Goal: Task Accomplishment & Management: Manage account settings

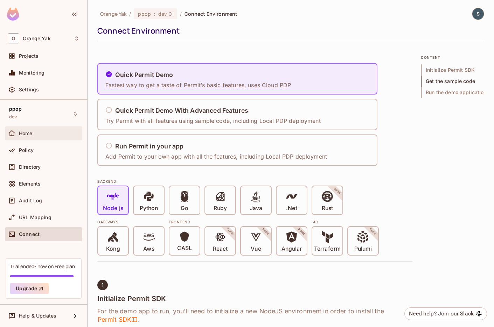
scroll to position [384, 0]
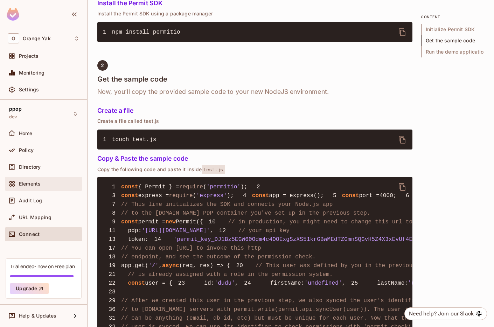
click at [31, 180] on div "Elements" at bounding box center [44, 184] width 72 height 8
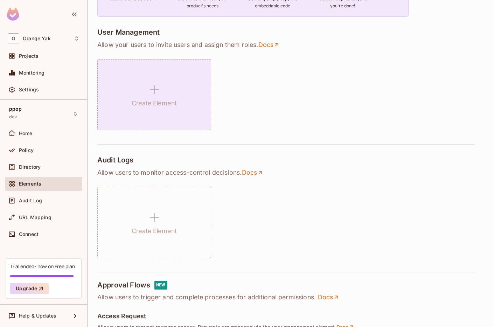
scroll to position [132, 0]
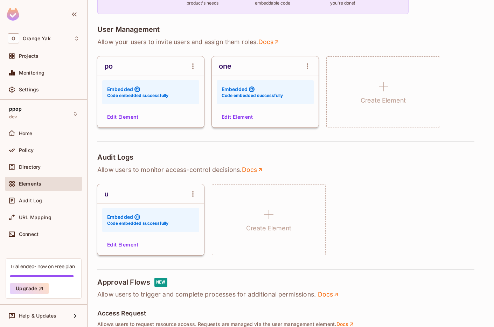
click at [130, 122] on button "Edit Element" at bounding box center [122, 116] width 37 height 11
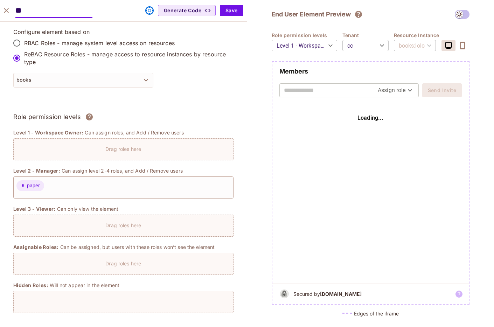
click at [5, 9] on icon "close" at bounding box center [6, 10] width 8 height 8
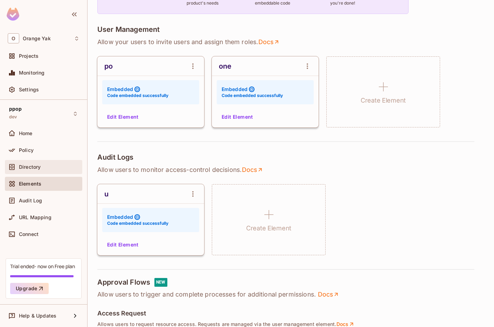
click at [30, 166] on span "Directory" at bounding box center [30, 167] width 22 height 6
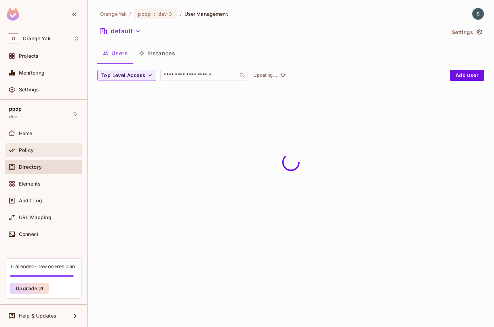
click at [26, 152] on span "Policy" at bounding box center [26, 150] width 15 height 6
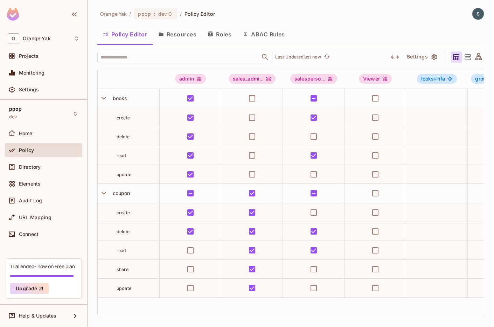
click at [182, 34] on button "Resources" at bounding box center [177, 35] width 49 height 18
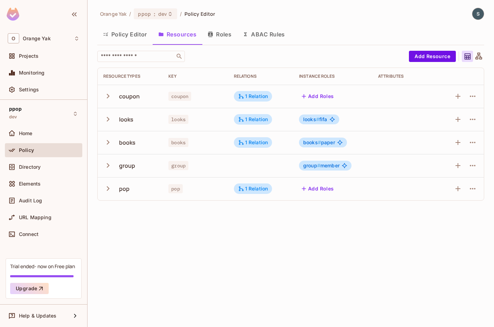
click at [111, 139] on icon "button" at bounding box center [107, 142] width 9 height 9
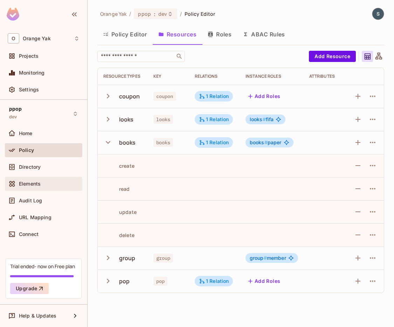
click at [34, 187] on div "Elements" at bounding box center [44, 184] width 72 height 8
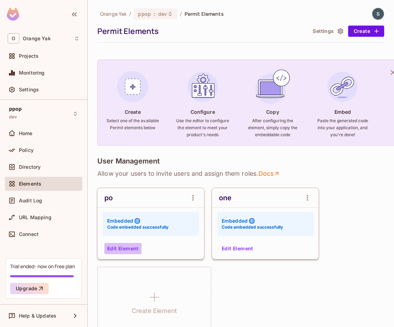
click at [124, 251] on button "Edit Element" at bounding box center [122, 248] width 37 height 11
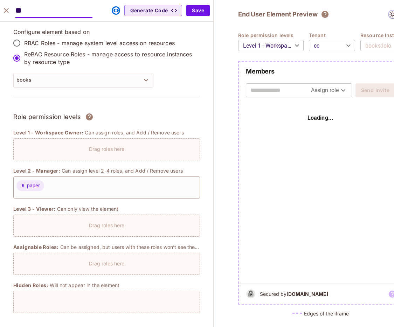
click at [349, 51] on body "O Orange Yak Projects Monitoring Settings ppop dev Home Policy Directory Elemen…" at bounding box center [197, 163] width 394 height 327
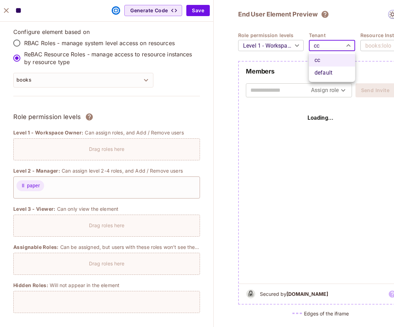
click at [314, 71] on li "default" at bounding box center [332, 73] width 46 height 13
type input "*******"
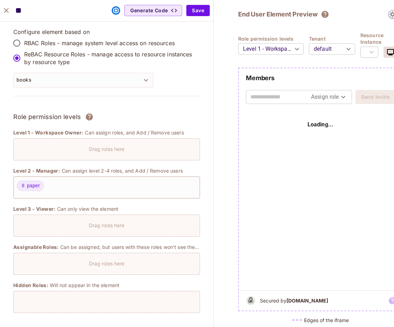
click at [370, 51] on div "​" at bounding box center [370, 52] width 18 height 20
type input "***"
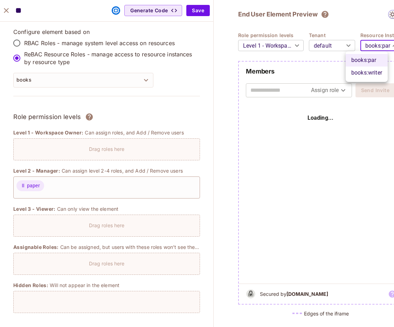
click at [377, 50] on body "O Orange Yak Projects Monitoring Settings ppop dev Home Policy Directory Elemen…" at bounding box center [197, 163] width 394 height 327
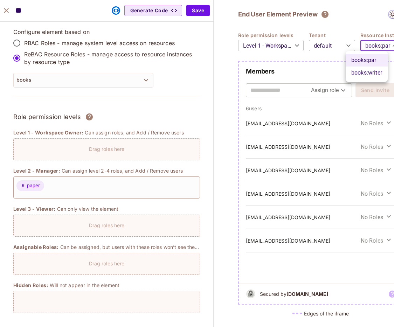
click at [358, 15] on div at bounding box center [197, 163] width 394 height 327
click at [7, 12] on icon "close" at bounding box center [6, 10] width 5 height 5
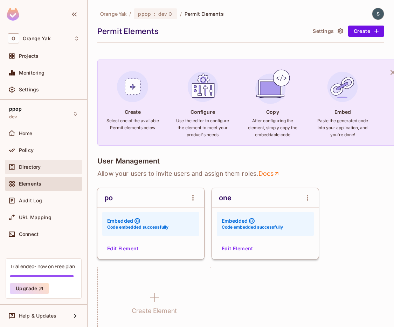
click at [33, 160] on div "Directory" at bounding box center [43, 167] width 77 height 14
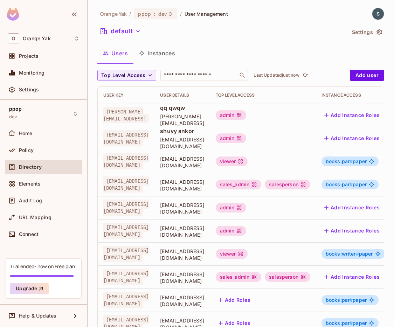
click at [159, 54] on button "Instances" at bounding box center [156, 53] width 47 height 18
